Goal: Information Seeking & Learning: Learn about a topic

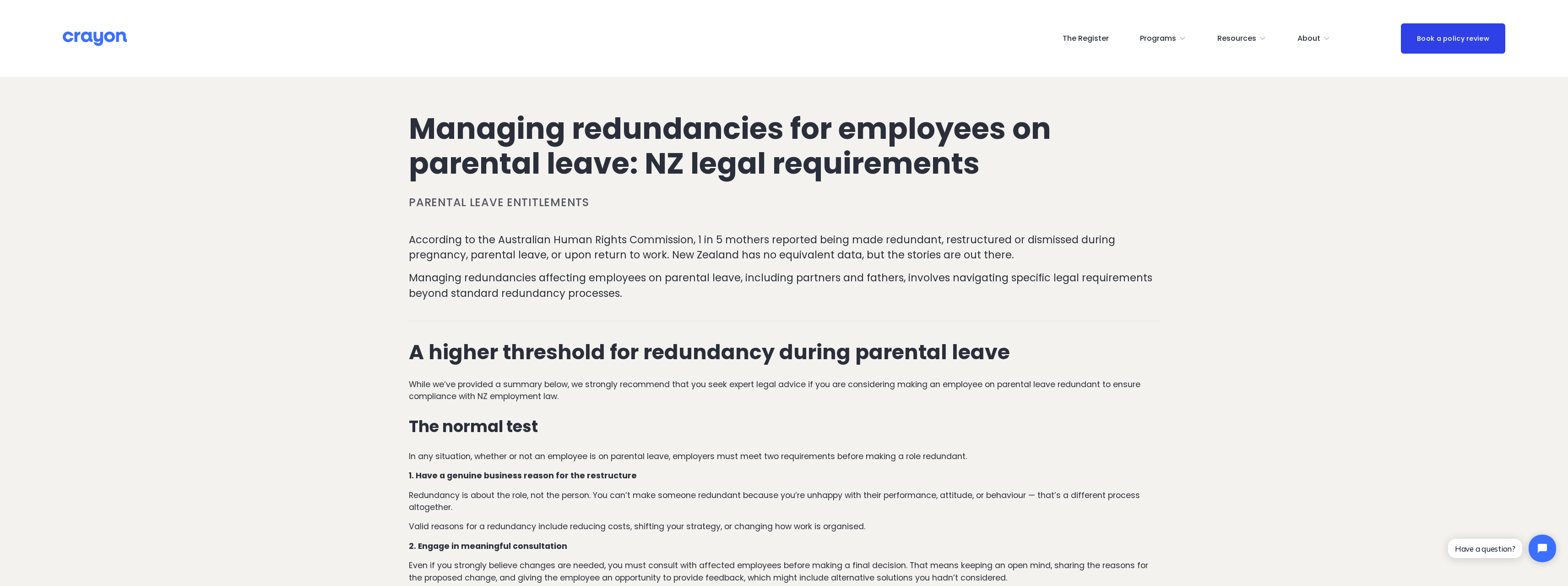
scroll to position [138, 0]
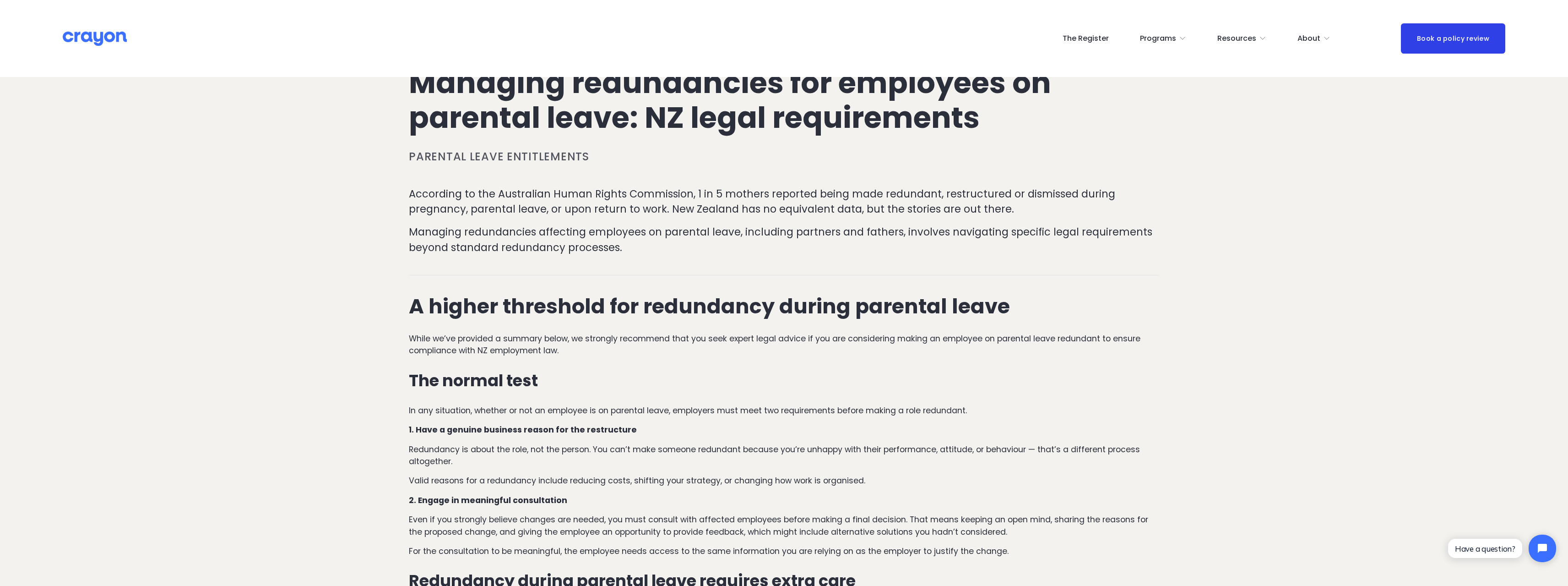
click at [525, 211] on p "According to the Australian Human Rights Commission, 1 in 5 mothers reported be…" at bounding box center [784, 202] width 751 height 30
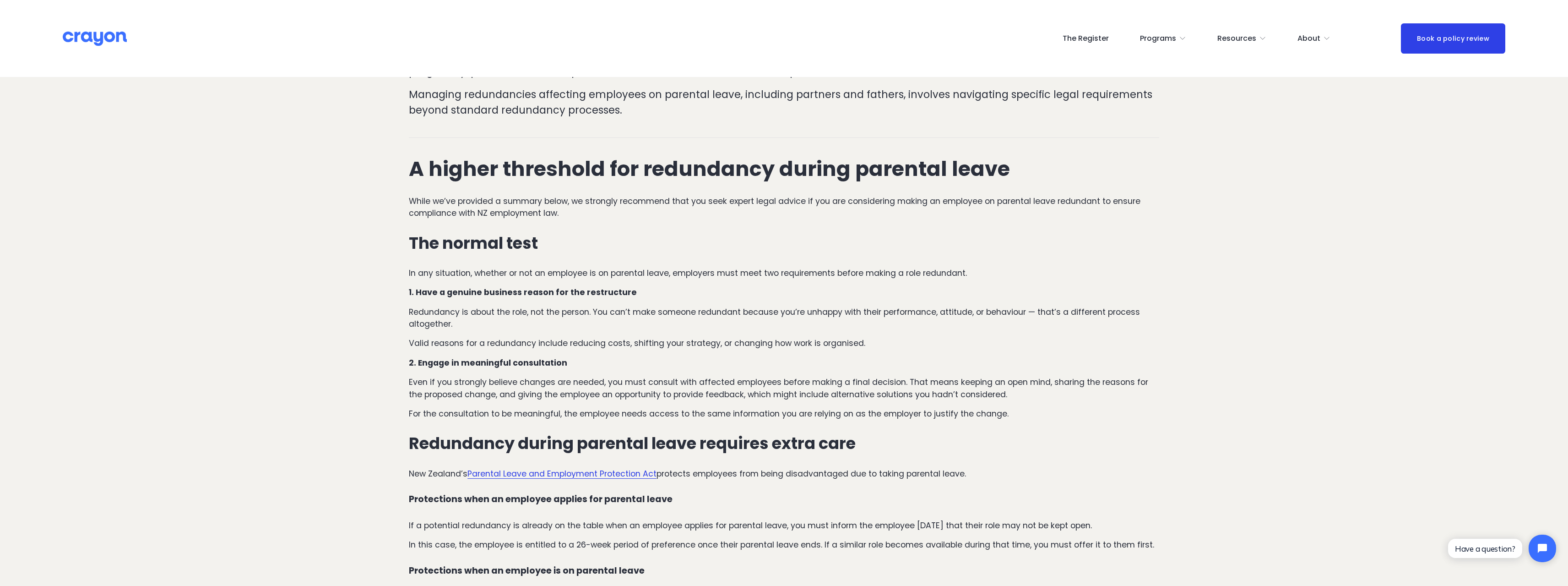
scroll to position [320, 0]
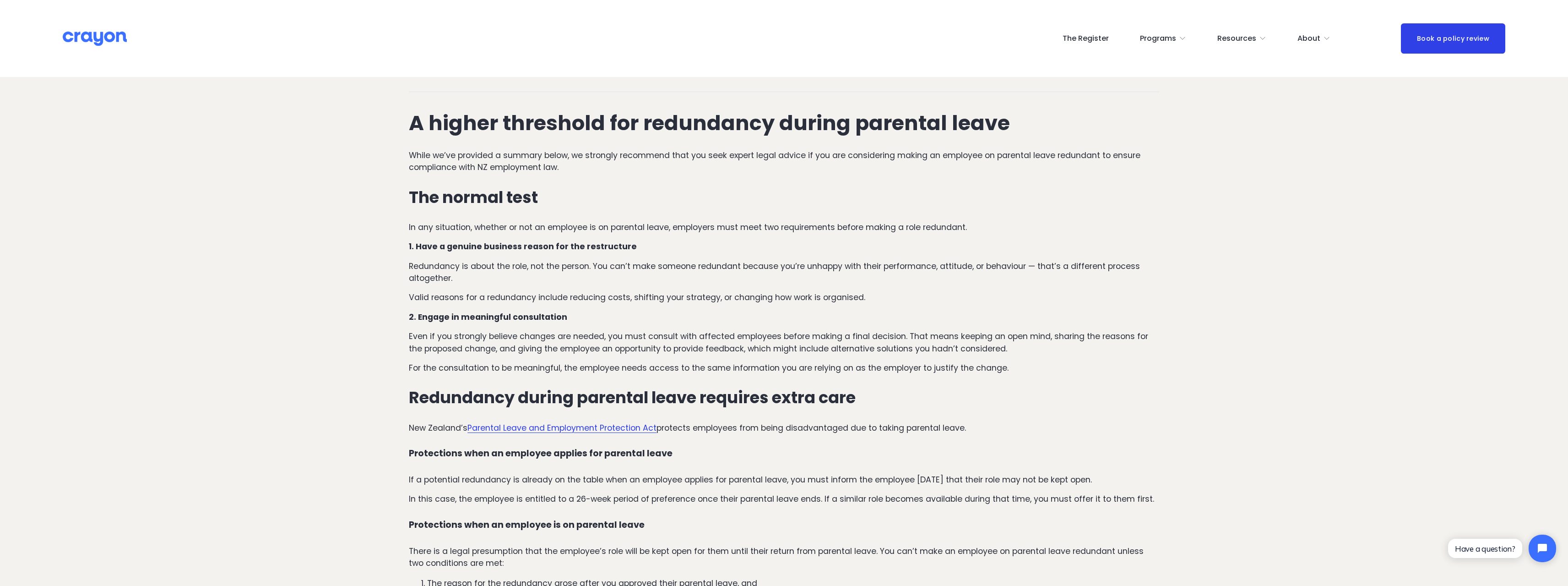
click at [618, 152] on p "While we’ve provided a summary below, we strongly recommend that you seek exper…" at bounding box center [784, 161] width 751 height 24
click at [499, 343] on p "Even if you strongly believe changes are needed, you must consult with affected…" at bounding box center [784, 342] width 751 height 24
click at [501, 339] on p "Even if you strongly believe changes are needed, you must consult with affected…" at bounding box center [784, 342] width 751 height 24
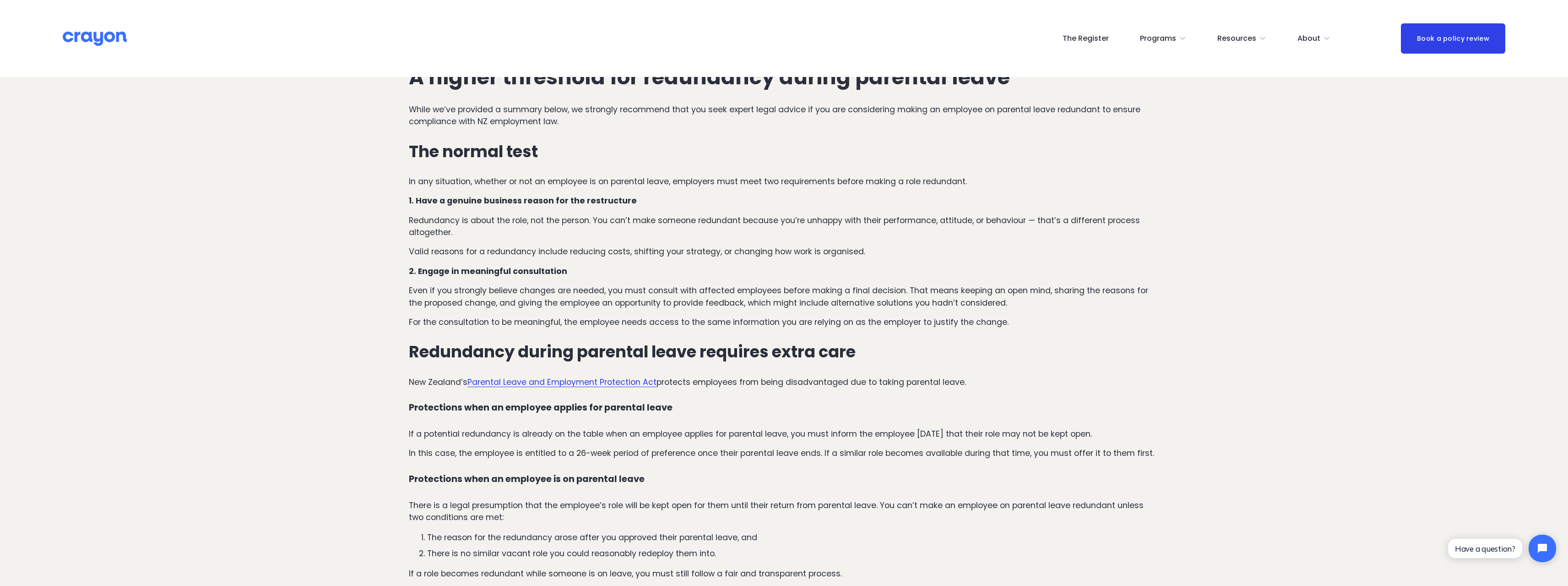
click at [719, 289] on p "Even if you strongly believe changes are needed, you must consult with affected…" at bounding box center [784, 297] width 751 height 24
click at [842, 291] on p "Even if you strongly believe changes are needed, you must consult with affected…" at bounding box center [784, 297] width 751 height 24
click at [670, 320] on p "For the consultation to be meaningful, the employee needs access to the same in…" at bounding box center [784, 322] width 751 height 12
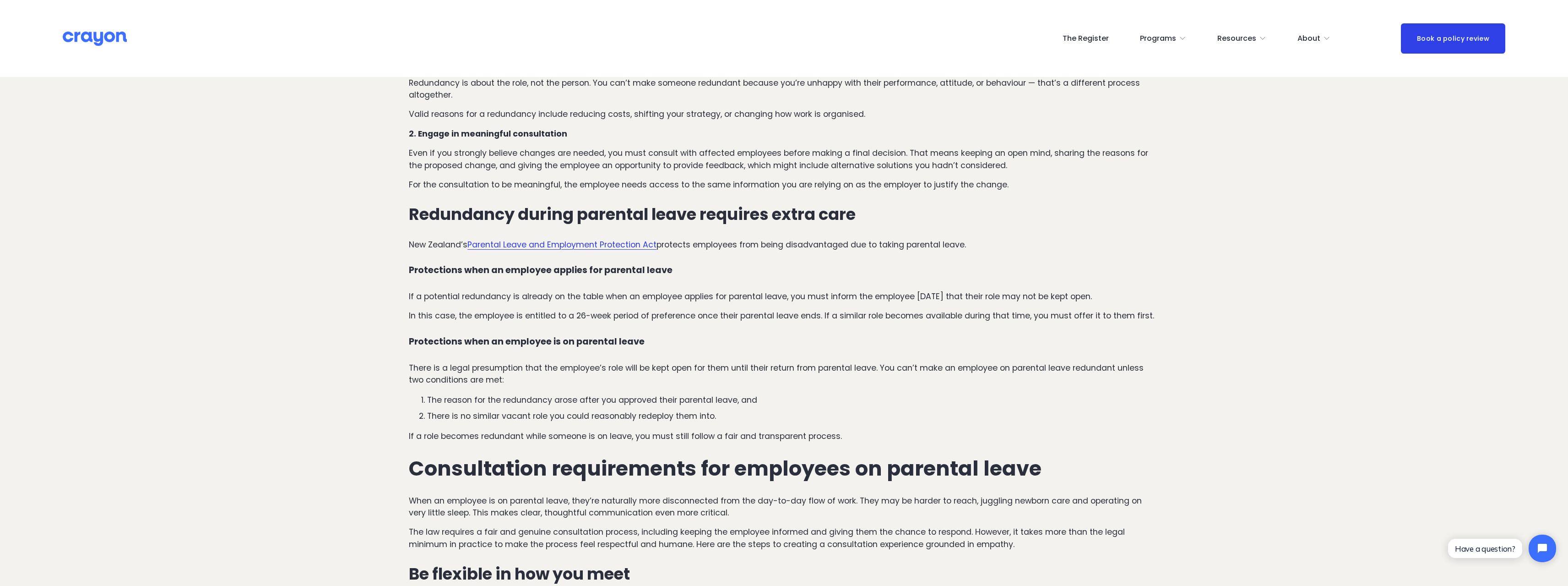
scroll to position [596, 0]
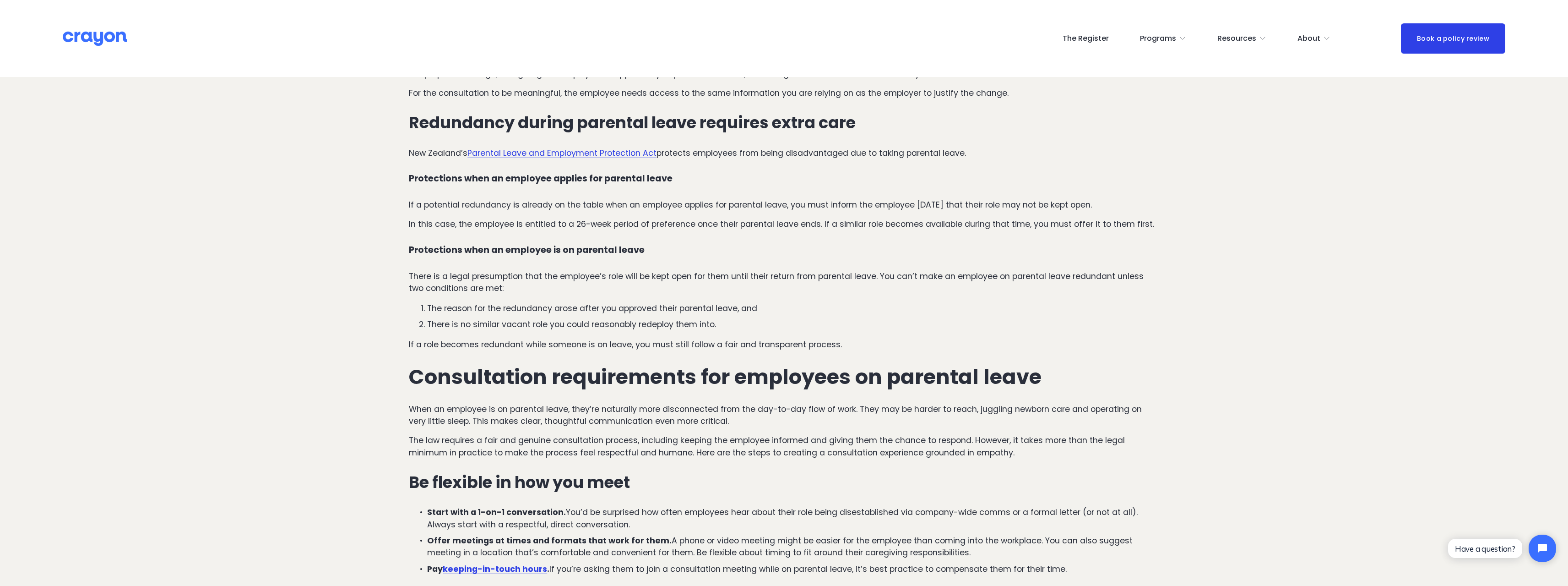
click at [409, 152] on p "New Zealand’s Parental Leave and Employment Protection Act protects employees f…" at bounding box center [784, 153] width 751 height 12
click at [644, 177] on h4 "Protections when an employee applies for parental leave" at bounding box center [784, 178] width 751 height 10
click at [463, 204] on p "If a potential redundancy is already on the table when an employee applies for …" at bounding box center [784, 205] width 751 height 12
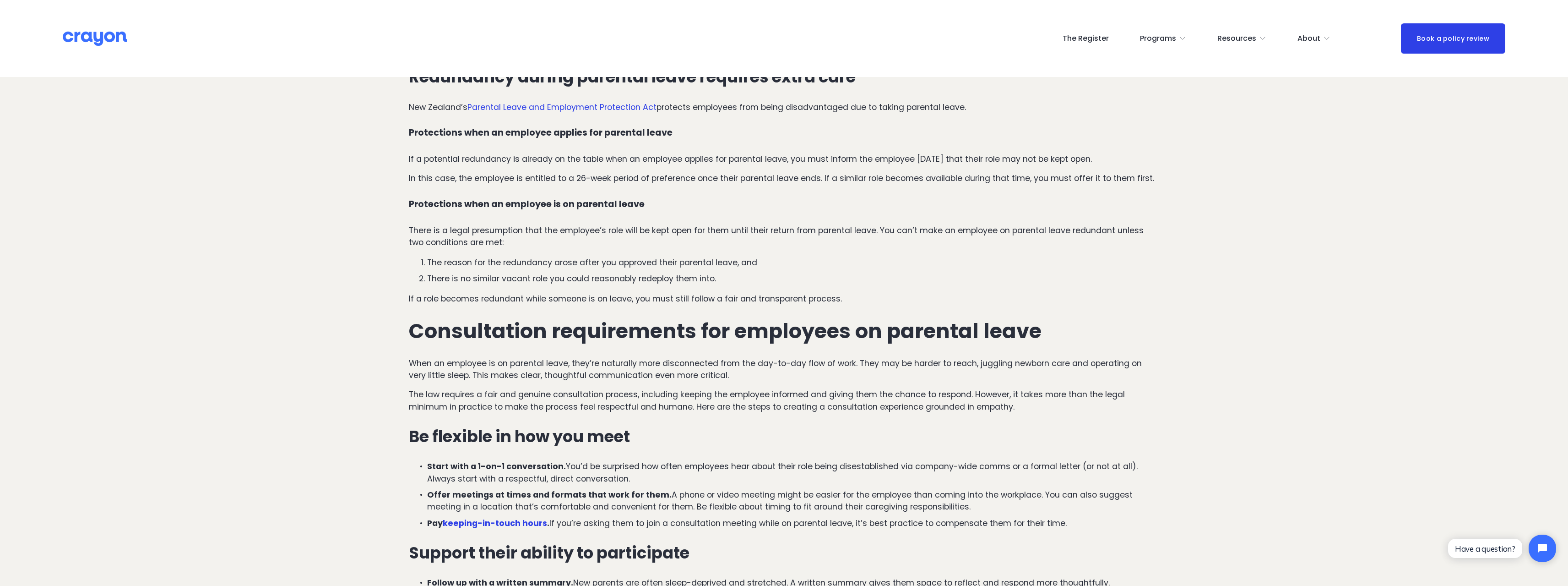
click at [682, 161] on p "If a potential redundancy is already on the table when an employee applies for …" at bounding box center [784, 159] width 751 height 12
click at [731, 158] on p "If a potential redundancy is already on the table when an employee applies for …" at bounding box center [784, 159] width 751 height 12
click at [947, 160] on p "If a potential redundancy is already on the table when an employee applies for …" at bounding box center [784, 159] width 751 height 12
click at [982, 160] on p "If a potential redundancy is already on the table when an employee applies for …" at bounding box center [784, 159] width 751 height 12
click at [441, 180] on p "In this case, the employee is entitled to a 26-week period of preference once t…" at bounding box center [784, 178] width 751 height 12
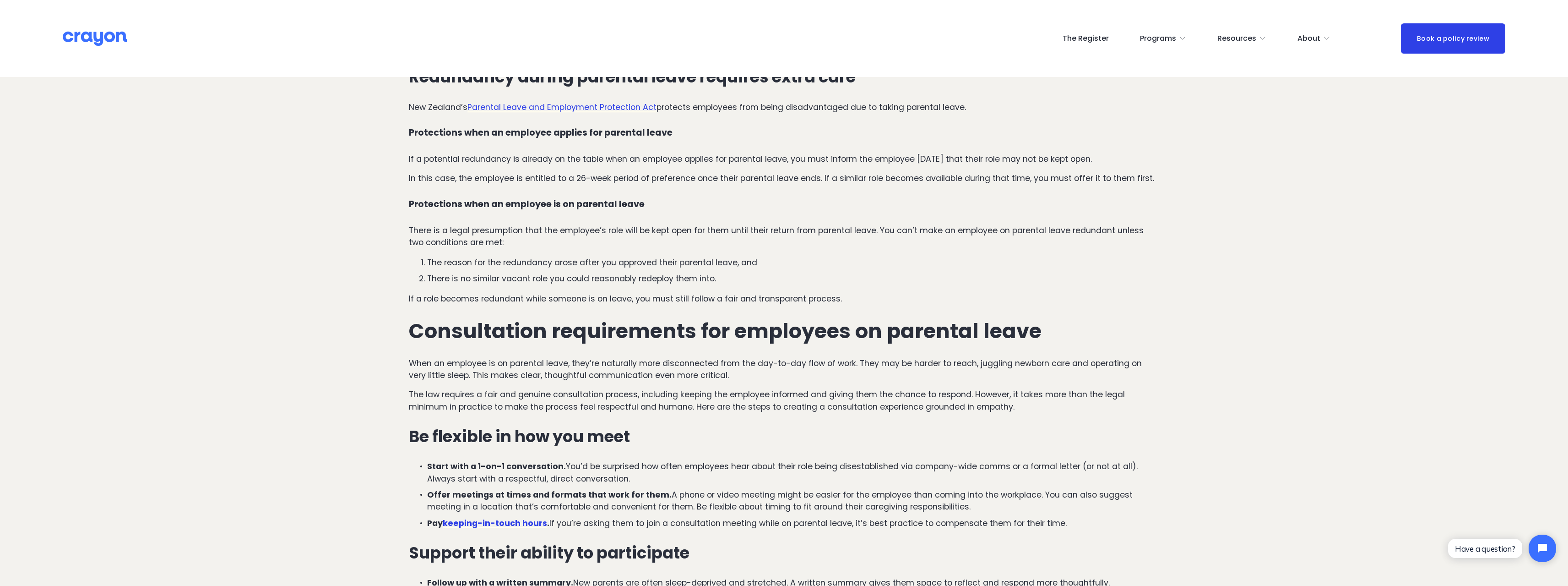
click at [559, 178] on p "In this case, the employee is entitled to a 26-week period of preference once t…" at bounding box center [784, 178] width 751 height 12
click at [741, 176] on p "In this case, the employee is entitled to a 26-week period of preference once t…" at bounding box center [784, 178] width 751 height 12
drag, startPoint x: 576, startPoint y: 178, endPoint x: 697, endPoint y: 178, distance: 121.0
click at [697, 178] on p "In this case, the employee is entitled to a 26-week period of preference once t…" at bounding box center [784, 178] width 751 height 12
click at [746, 183] on p "In this case, the employee is entitled to a 26-week period of preference once t…" at bounding box center [784, 178] width 751 height 12
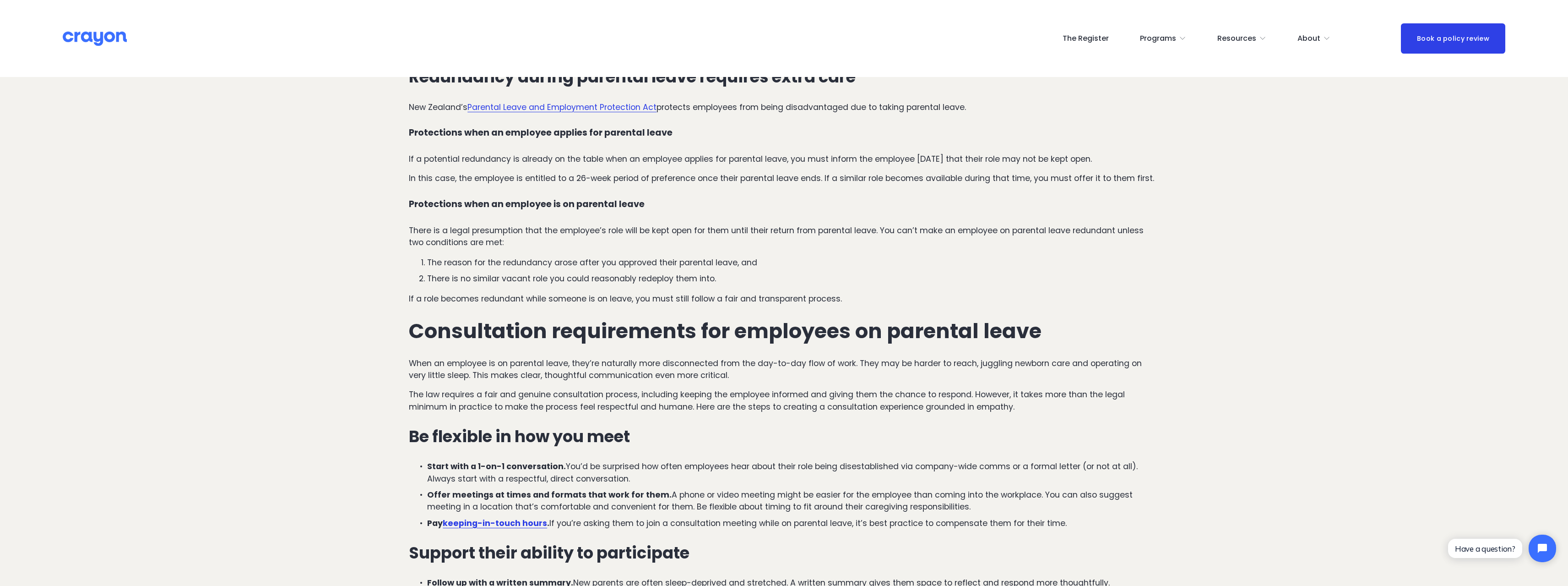
click at [844, 180] on p "In this case, the employee is entitled to a 26-week period of preference once t…" at bounding box center [784, 178] width 751 height 12
click at [575, 178] on p "In this case, the employee is entitled to a 26-week period of preference once t…" at bounding box center [784, 178] width 751 height 12
click at [586, 130] on h4 "Protections when an employee applies for parental leave" at bounding box center [784, 133] width 751 height 10
click at [630, 159] on p "If a potential redundancy is already on the table when an employee applies for …" at bounding box center [784, 159] width 751 height 12
click at [926, 158] on p "If a potential redundancy is already on the table when an employee applies for …" at bounding box center [784, 159] width 751 height 12
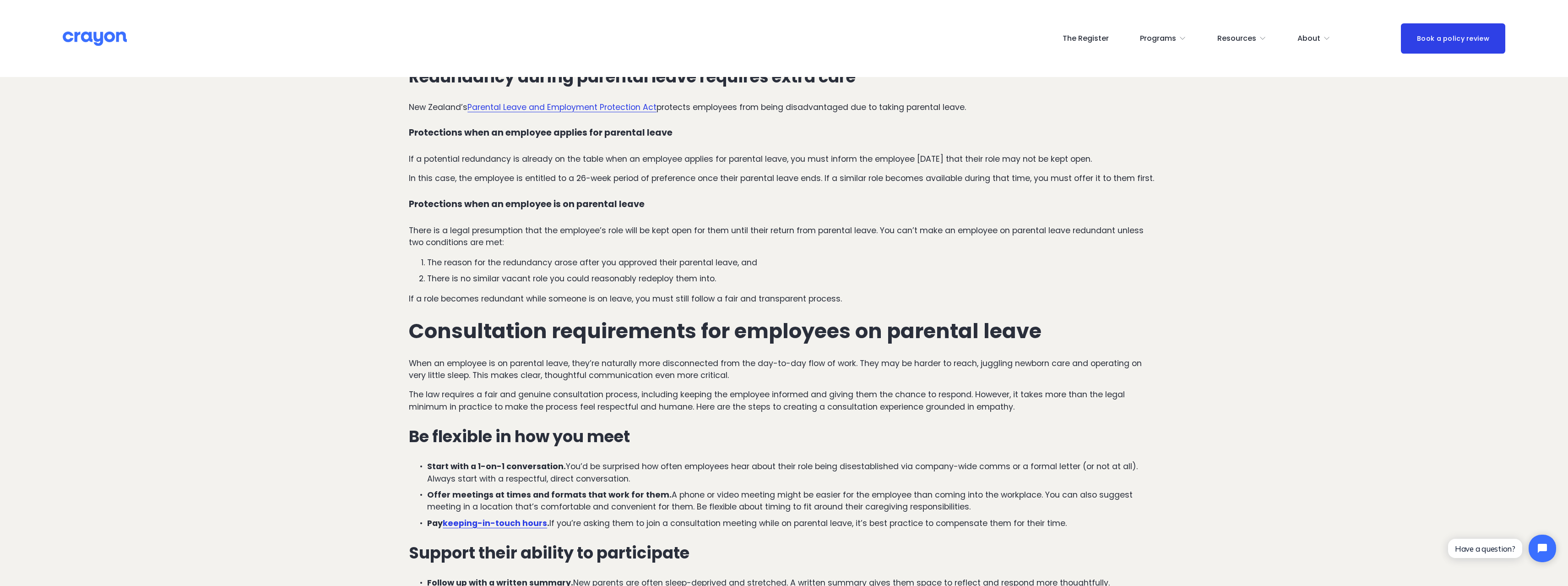
click at [1012, 163] on p "If a potential redundancy is already on the table when an employee applies for …" at bounding box center [784, 159] width 751 height 12
click at [822, 160] on p "If a potential redundancy is already on the table when an employee applies for …" at bounding box center [784, 159] width 751 height 12
click at [872, 160] on p "If a potential redundancy is already on the table when an employee applies for …" at bounding box center [784, 159] width 751 height 12
drag, startPoint x: 1037, startPoint y: 158, endPoint x: 1134, endPoint y: 156, distance: 97.0
click at [1134, 156] on p "If a potential redundancy is already on the table when an employee applies for …" at bounding box center [784, 159] width 751 height 12
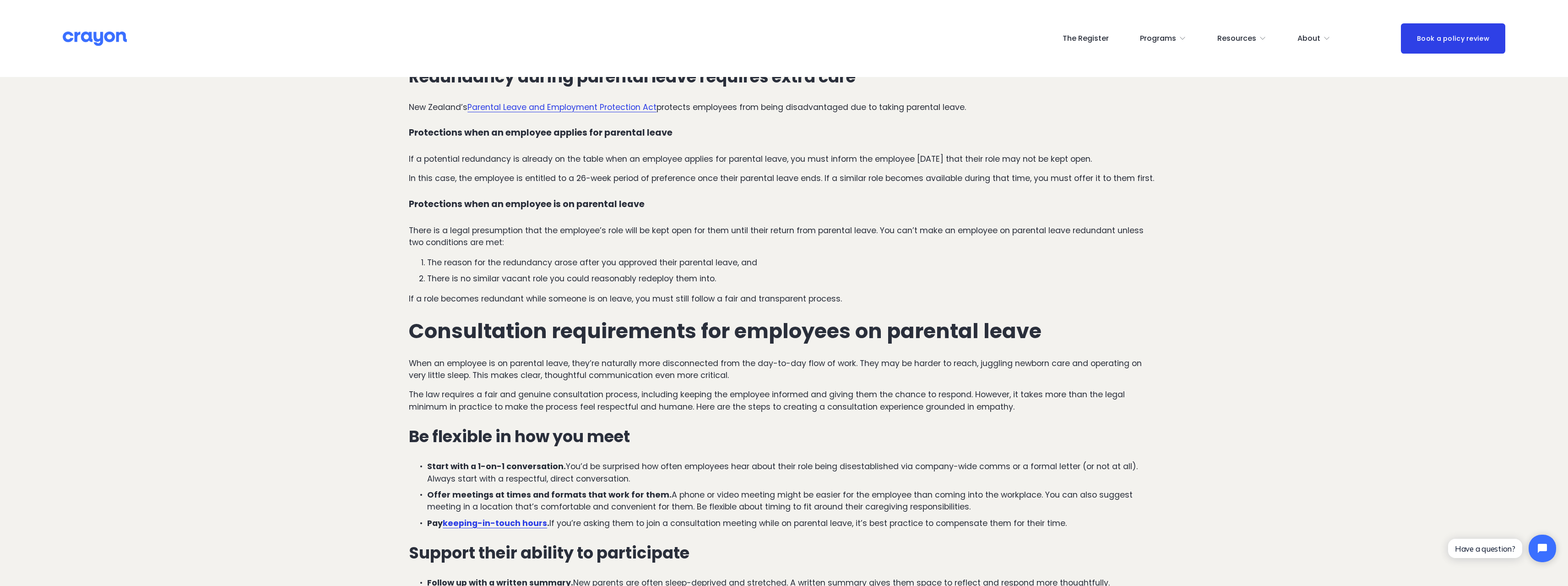
click at [1118, 158] on p "If a potential redundancy is already on the table when an employee applies for …" at bounding box center [784, 159] width 751 height 12
click at [500, 205] on h4 "Protections when an employee is on parental leave" at bounding box center [784, 204] width 751 height 10
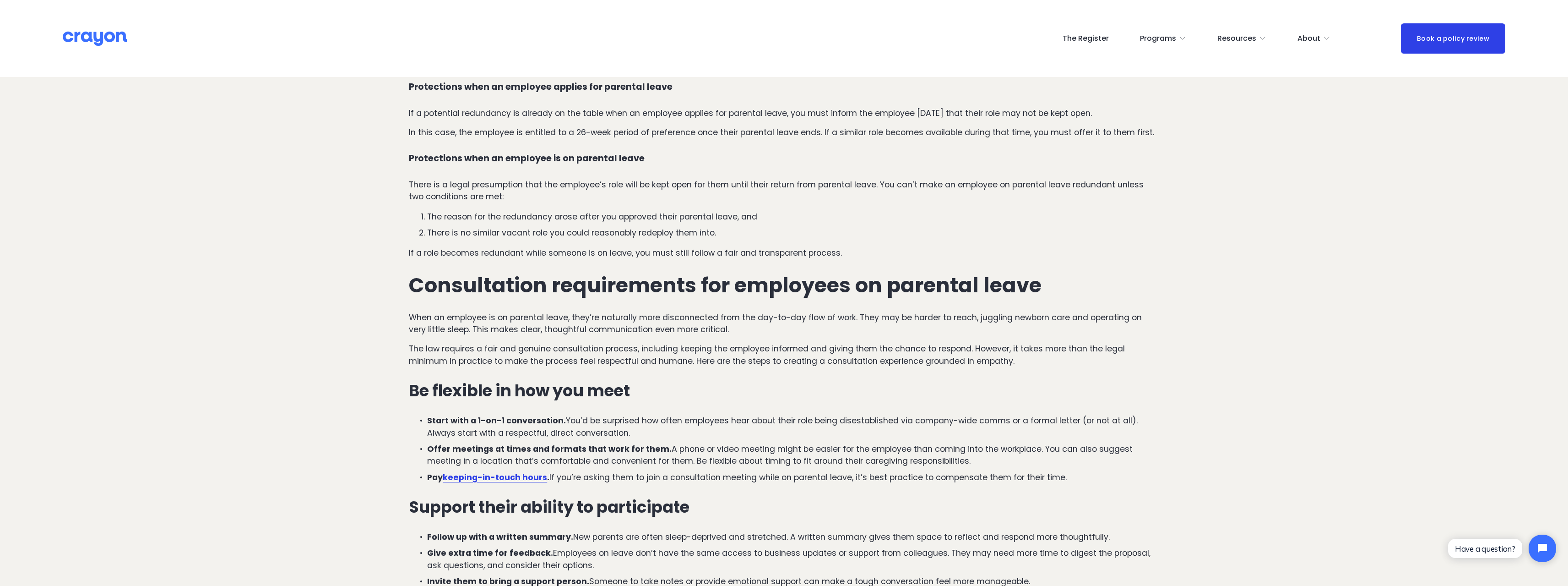
click at [677, 234] on p "There is no similar vacant role you could reasonably redeploy them into." at bounding box center [793, 233] width 732 height 12
drag, startPoint x: 415, startPoint y: 252, endPoint x: 542, endPoint y: 254, distance: 127.0
click at [542, 254] on p "If a role becomes redundant while someone is on leave, you must still follow a …" at bounding box center [784, 253] width 751 height 12
click at [597, 251] on p "If a role becomes redundant while someone is on leave, you must still follow a …" at bounding box center [784, 253] width 751 height 12
click at [733, 252] on p "If a role becomes redundant while someone is on leave, you must still follow a …" at bounding box center [784, 253] width 751 height 12
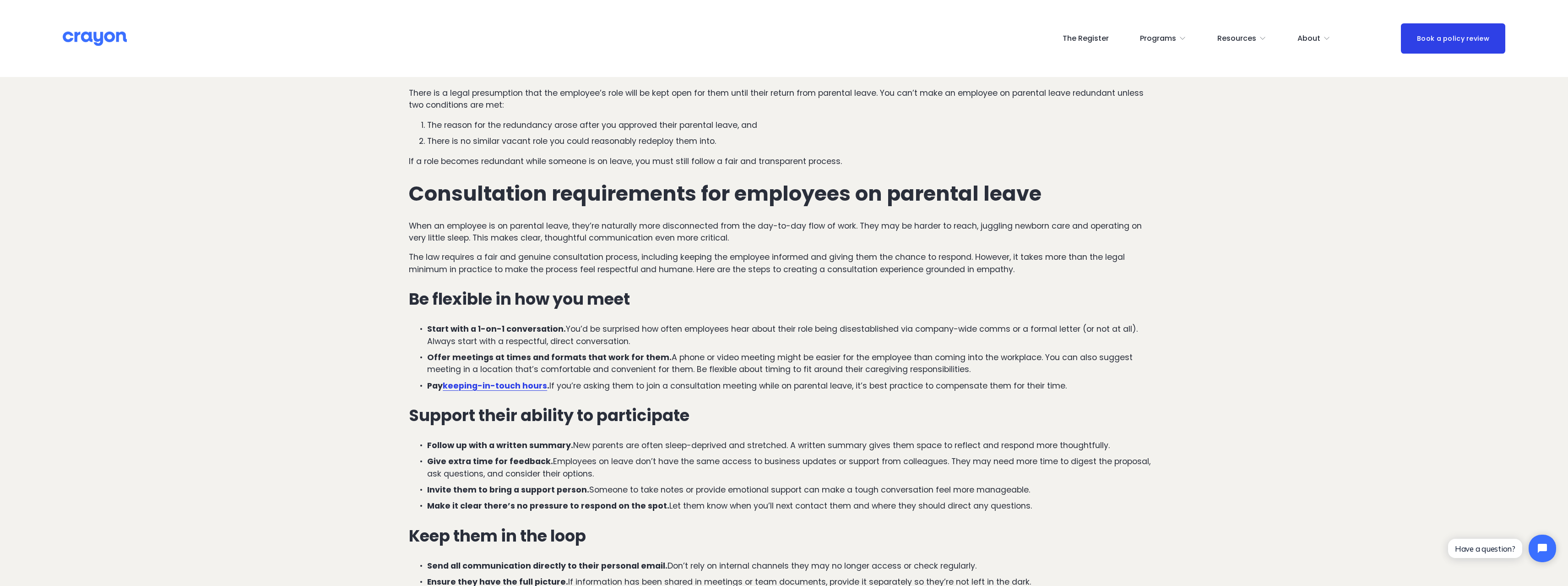
scroll to position [825, 0]
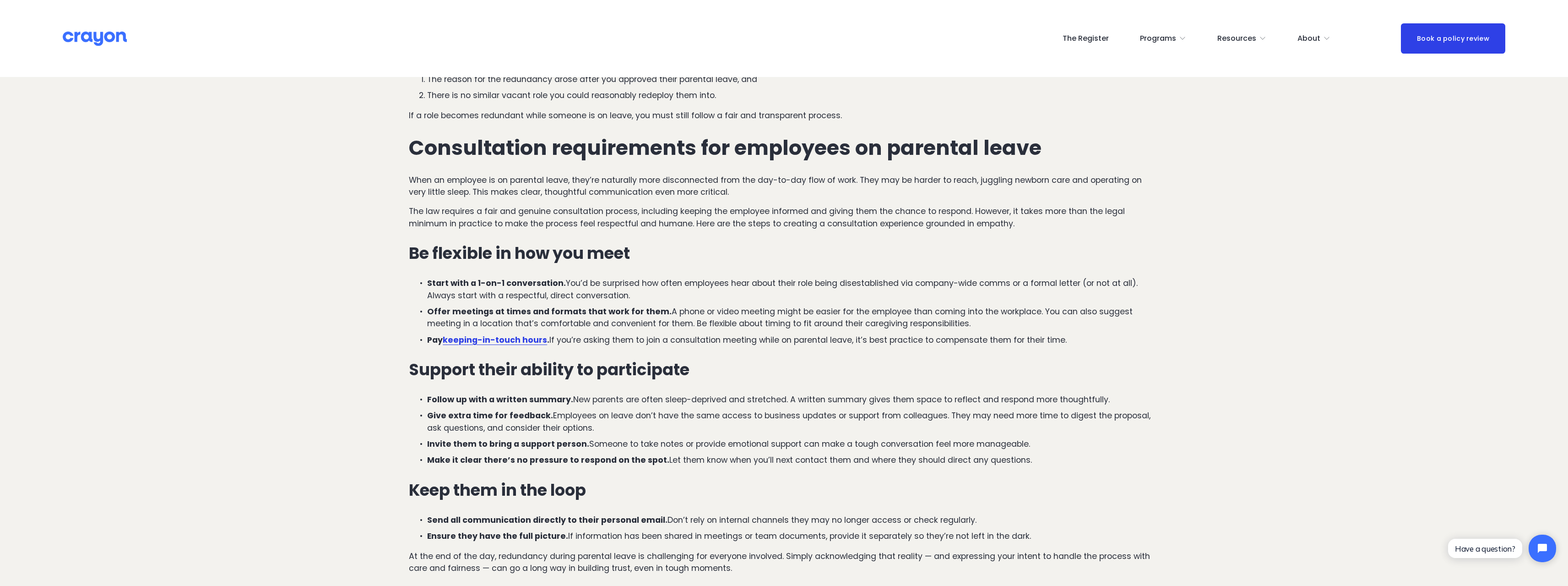
click at [788, 181] on p "When an employee is on parental leave, they’re naturally more disconnected from…" at bounding box center [784, 186] width 751 height 24
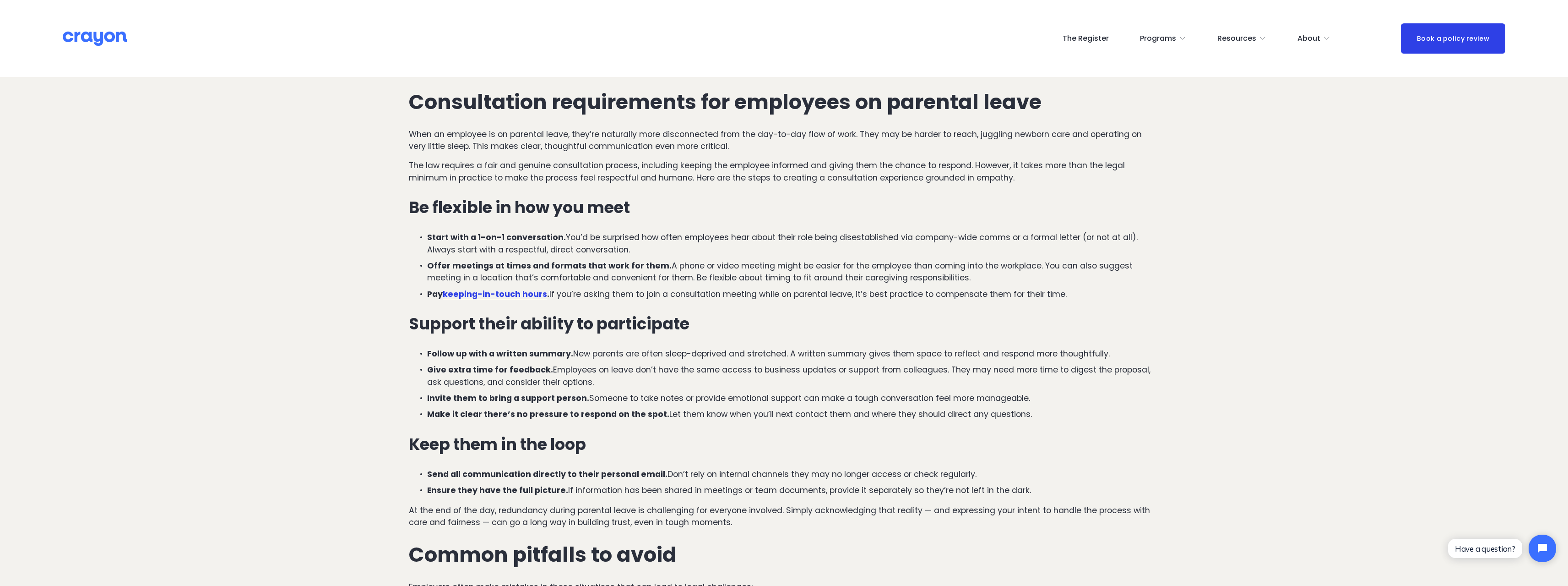
scroll to position [916, 0]
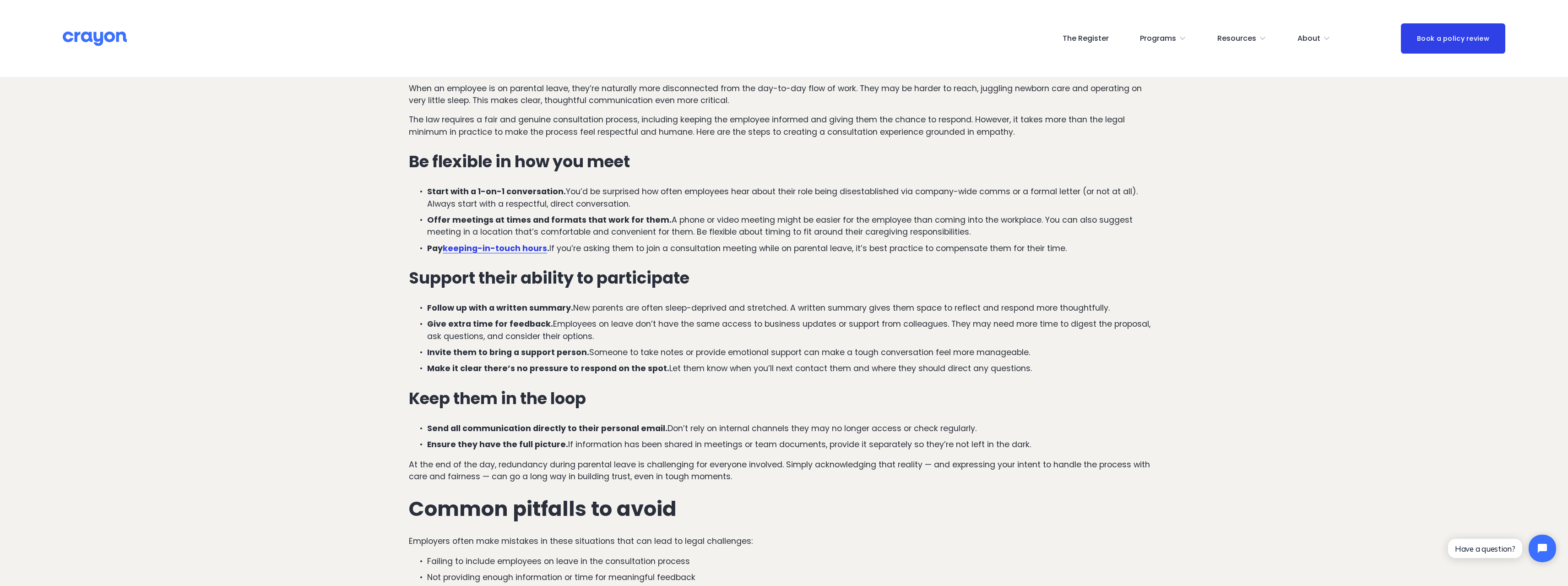
click at [690, 192] on p "Start with a 1-on-1 conversation. You’d be surprised how often employees hear a…" at bounding box center [793, 198] width 732 height 24
click at [552, 204] on p "Start with a 1-on-1 conversation. You’d be surprised how often employees hear a…" at bounding box center [793, 198] width 732 height 24
click at [708, 222] on p "Offer meetings at times and formats that work for them. A phone or video meetin…" at bounding box center [793, 226] width 732 height 24
click at [759, 221] on p "Offer meetings at times and formats that work for them. A phone or video meetin…" at bounding box center [793, 226] width 732 height 24
click at [746, 249] on p "Pay keeping-in-touch hours . If you’re asking them to join a consultation meeti…" at bounding box center [793, 249] width 732 height 12
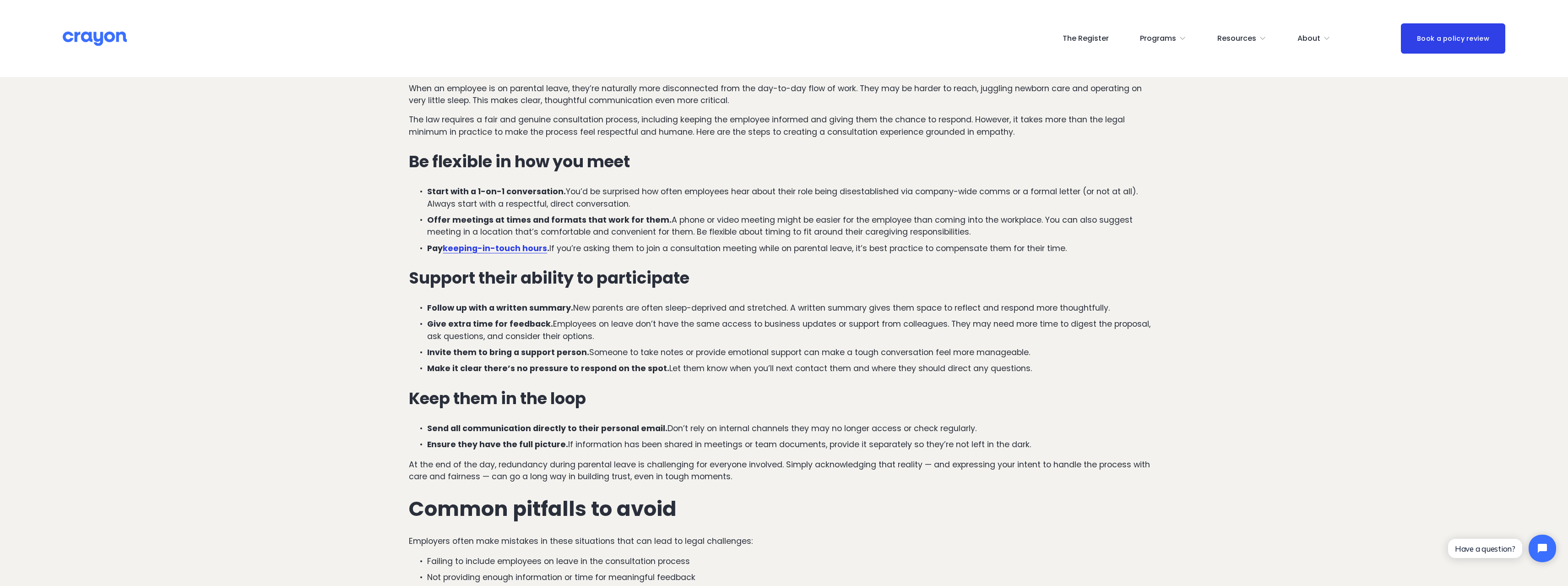
click at [799, 245] on p "Pay keeping-in-touch hours . If you’re asking them to join a consultation meeti…" at bounding box center [793, 249] width 732 height 12
click at [922, 253] on p "Pay keeping-in-touch hours . If you’re asking them to join a consultation meeti…" at bounding box center [793, 249] width 732 height 12
click at [963, 250] on p "Pay keeping-in-touch hours . If you’re asking them to join a consultation meeti…" at bounding box center [793, 249] width 732 height 12
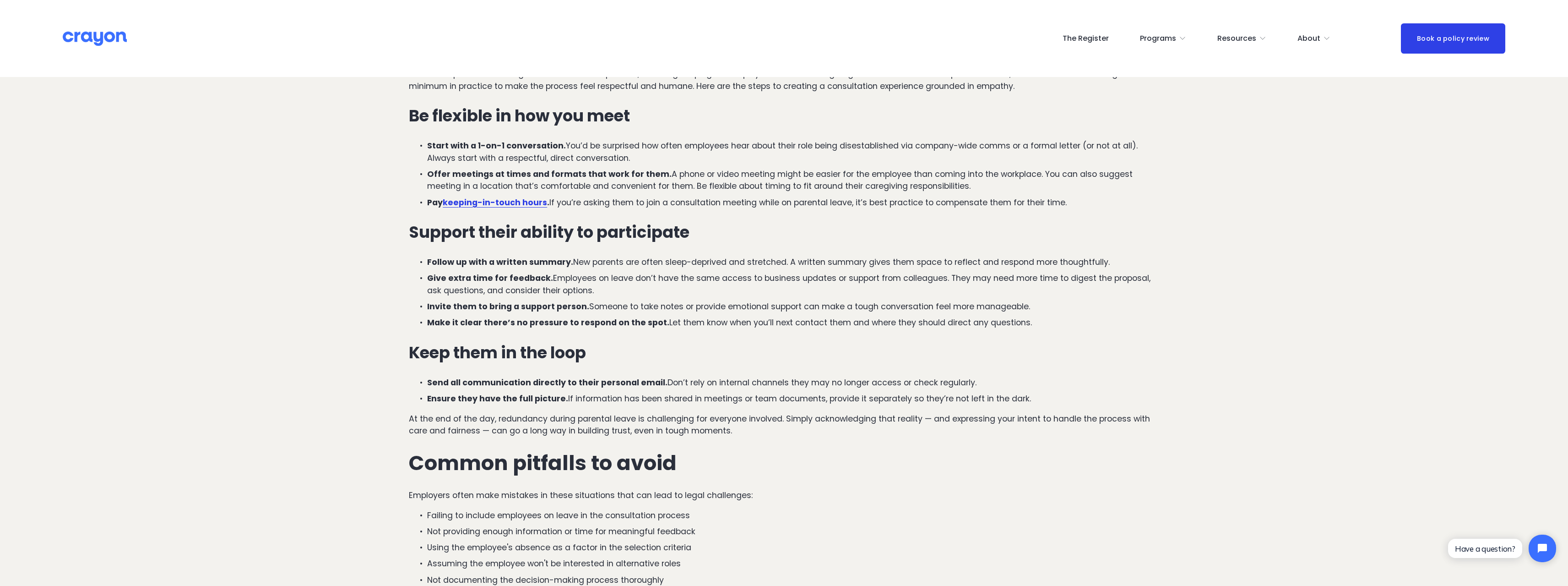
scroll to position [1008, 0]
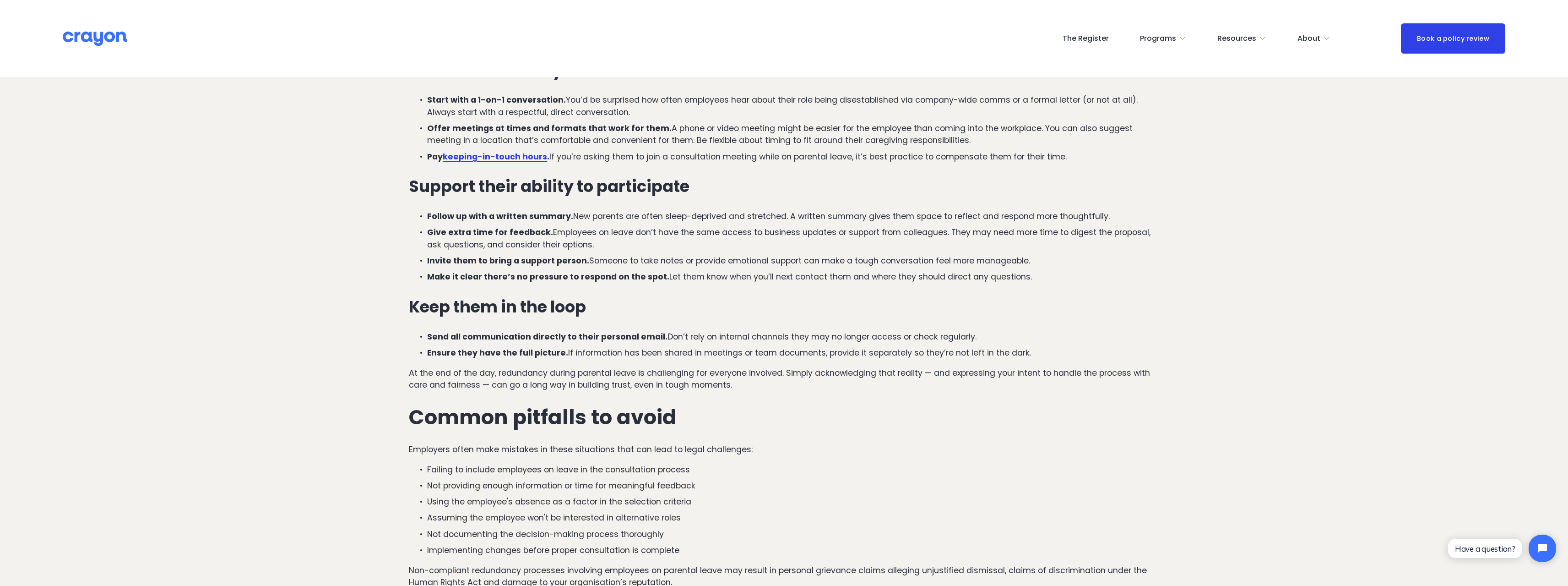
click at [616, 214] on p "Follow up with a written summary. New parents are often sleep-deprived and stre…" at bounding box center [793, 216] width 732 height 12
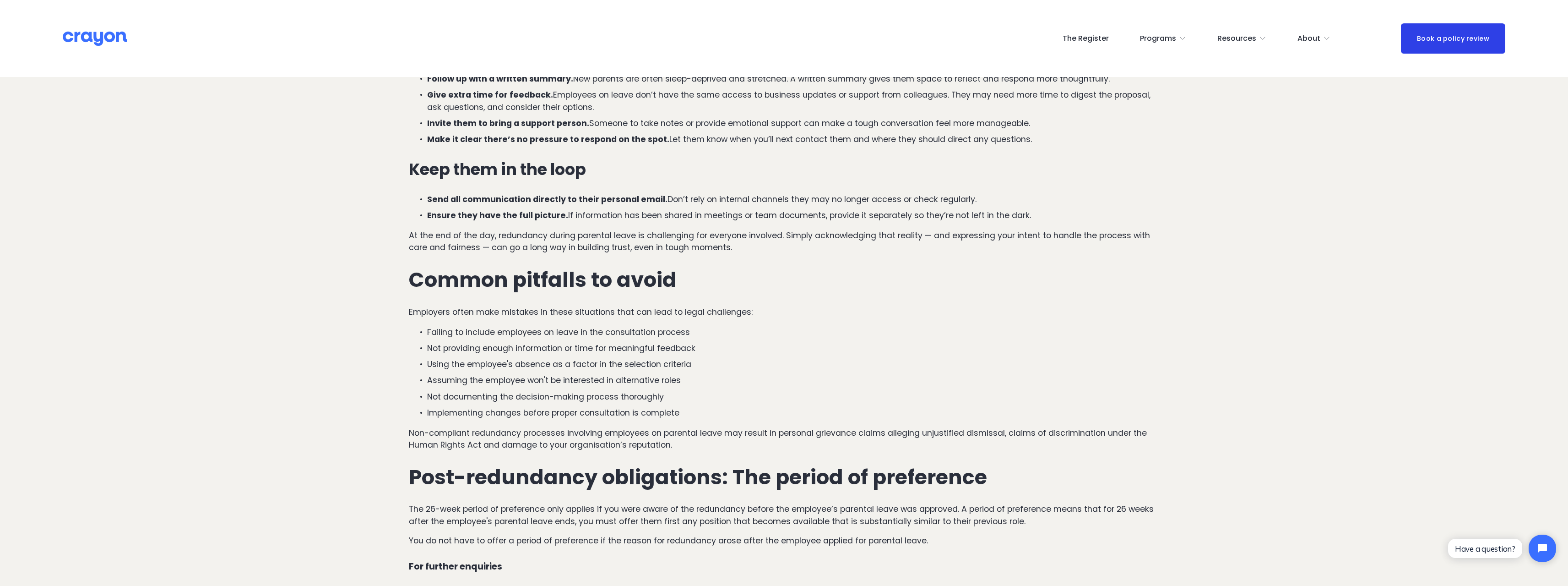
scroll to position [1237, 0]
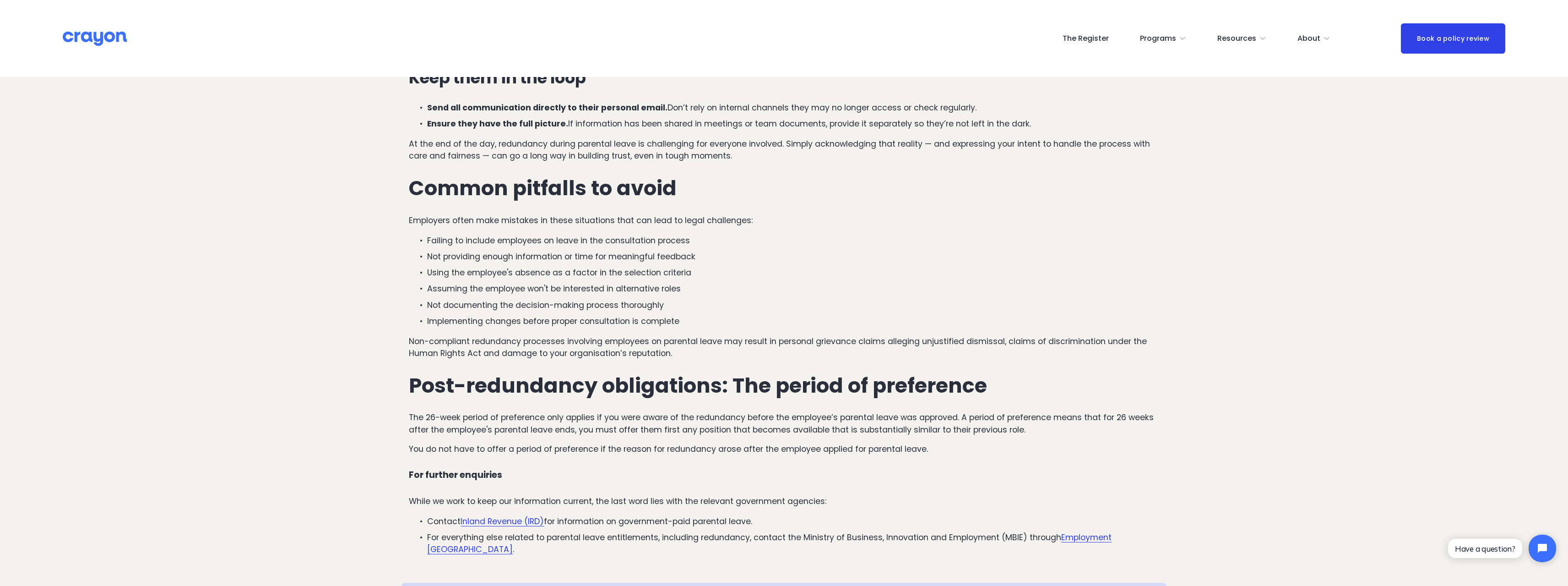
click at [478, 225] on p "Employers often make mistakes in these situations that can lead to legal challe…" at bounding box center [784, 221] width 751 height 12
click at [514, 237] on p "Failing to include employees on leave in the consultation process" at bounding box center [793, 241] width 732 height 12
click at [596, 241] on p "Failing to include employees on leave in the consultation process" at bounding box center [793, 241] width 732 height 12
click at [518, 258] on p "Not providing enough information or time for meaningful feedback" at bounding box center [793, 256] width 732 height 12
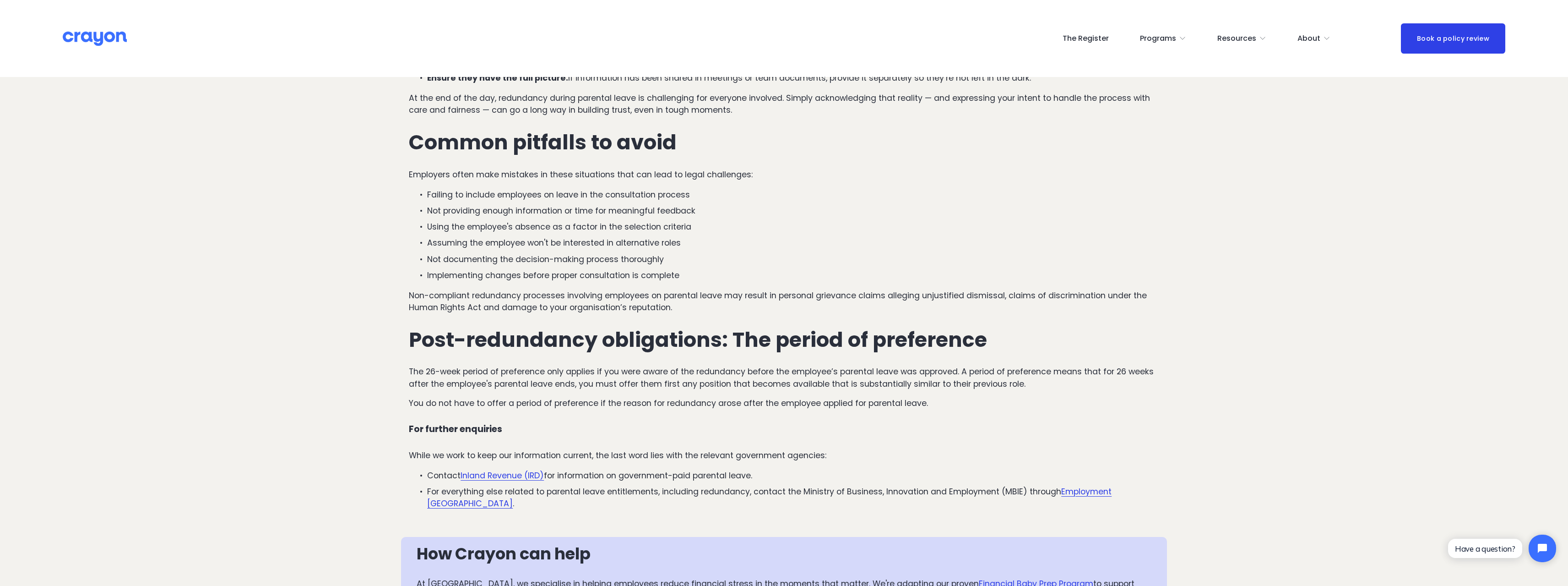
click at [478, 228] on p "Using the employee's absence as a factor in the selection criteria" at bounding box center [793, 227] width 732 height 12
click at [605, 259] on p "Not documenting the decision-making process thoroughly" at bounding box center [793, 259] width 732 height 12
click at [492, 280] on p "Implementing changes before proper consultation is complete" at bounding box center [793, 275] width 732 height 12
click at [544, 277] on p "Implementing changes before proper consultation is complete" at bounding box center [793, 275] width 732 height 12
click at [603, 275] on p "Implementing changes before proper consultation is complete" at bounding box center [793, 275] width 732 height 12
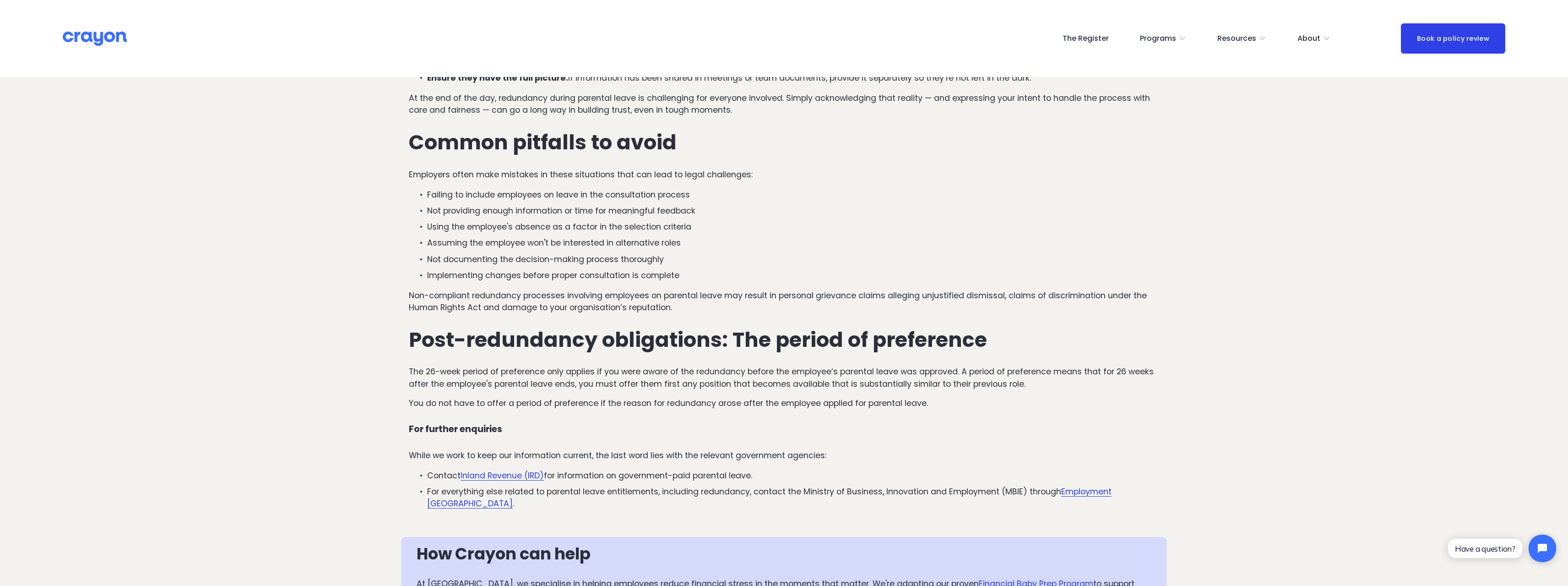
click at [532, 275] on p "Implementing changes before proper consultation is complete" at bounding box center [793, 275] width 732 height 12
click at [756, 295] on p "Non-compliant redundancy processes involving employees on parental leave may re…" at bounding box center [784, 302] width 751 height 24
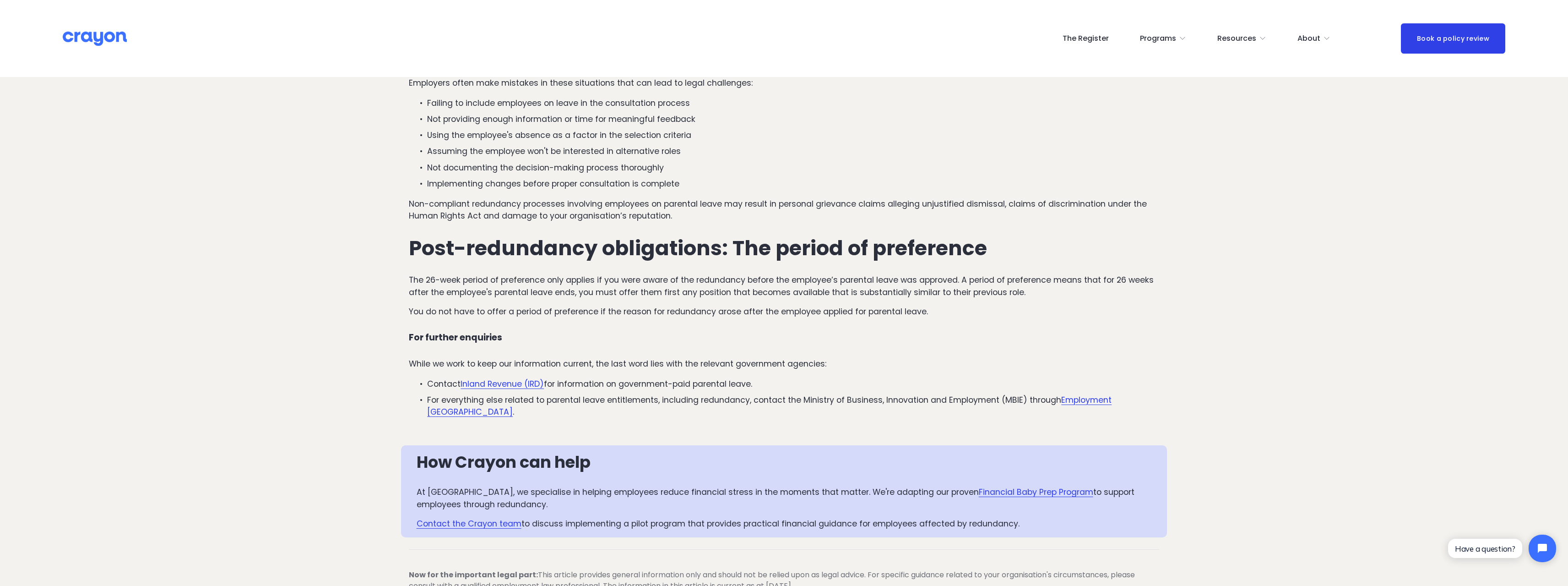
scroll to position [1421, 0]
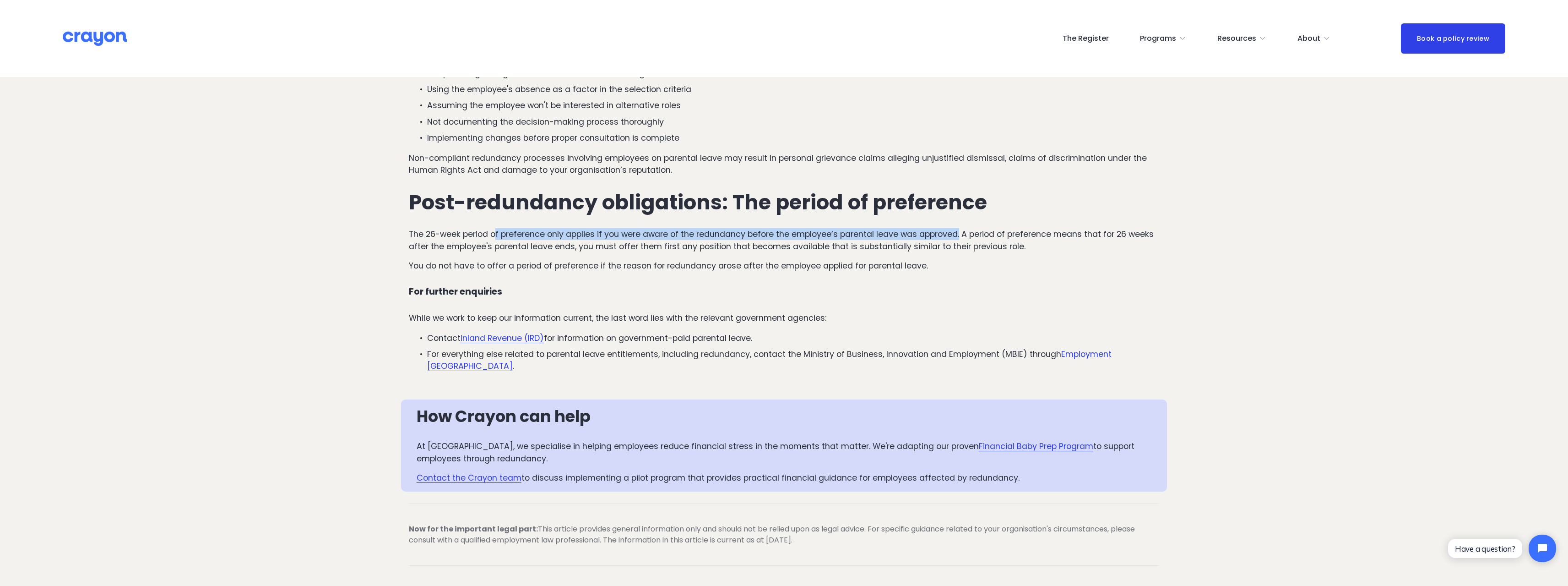
drag, startPoint x: 494, startPoint y: 231, endPoint x: 960, endPoint y: 234, distance: 466.0
click at [960, 234] on p "The 26-week period of preference only applies if you were aware of the redundan…" at bounding box center [784, 241] width 751 height 24
click at [441, 246] on p "The 26-week period of preference only applies if you were aware of the redundan…" at bounding box center [784, 241] width 751 height 24
click at [522, 245] on p "The 26-week period of preference only applies if you were aware of the redundan…" at bounding box center [784, 241] width 751 height 24
click at [636, 245] on p "The 26-week period of preference only applies if you were aware of the redundan…" at bounding box center [784, 241] width 751 height 24
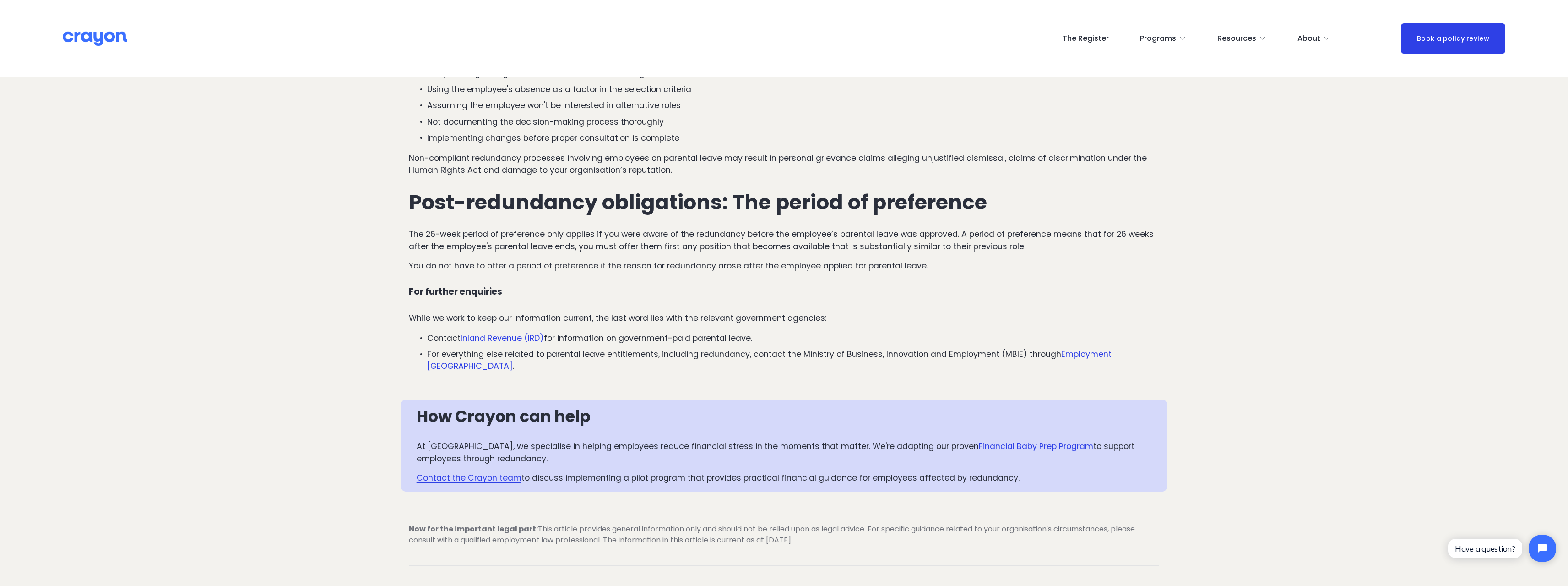
click at [838, 241] on p "The 26-week period of preference only applies if you were aware of the redundan…" at bounding box center [784, 241] width 751 height 24
click at [503, 266] on p "You do not have to offer a period of preference if the reason for redundancy ar…" at bounding box center [784, 266] width 751 height 12
click at [611, 265] on p "You do not have to offer a period of preference if the reason for redundancy ar…" at bounding box center [784, 266] width 751 height 12
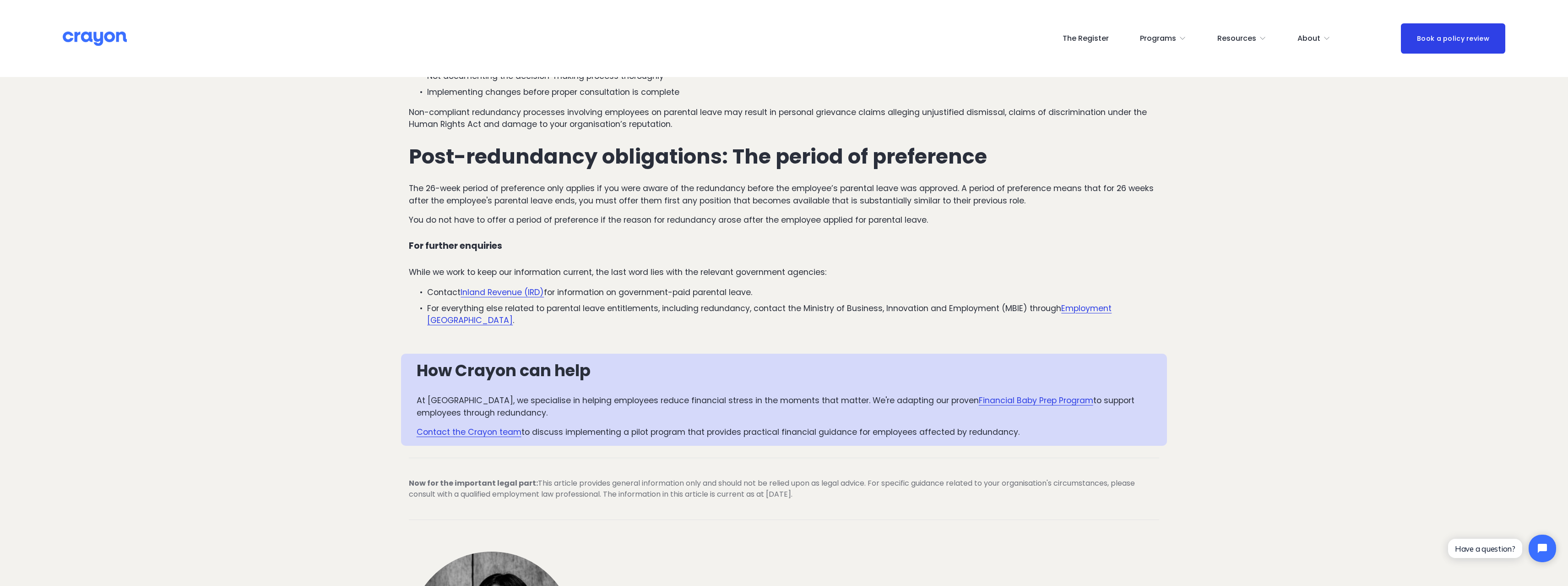
scroll to position [1329, 0]
